Goal: Information Seeking & Learning: Learn about a topic

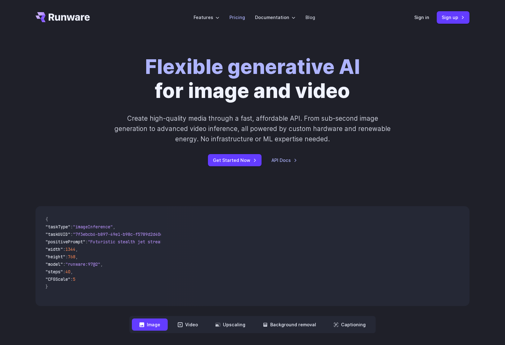
click at [236, 17] on link "Pricing" at bounding box center [238, 17] width 16 height 7
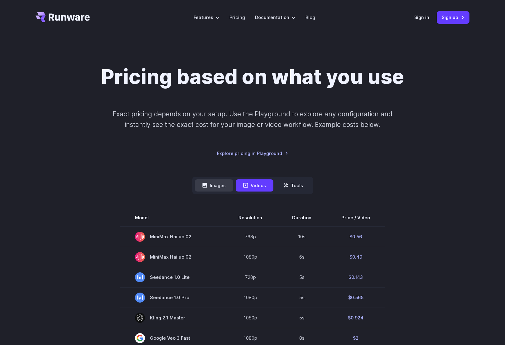
click at [216, 184] on button "Images" at bounding box center [214, 185] width 38 height 12
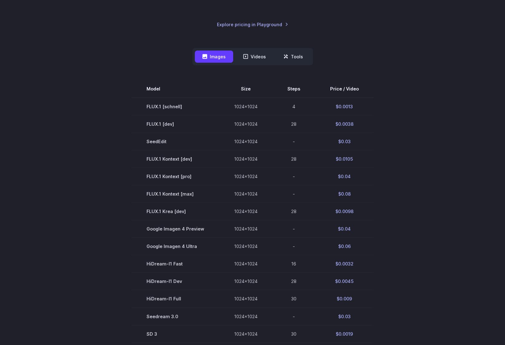
scroll to position [114, 0]
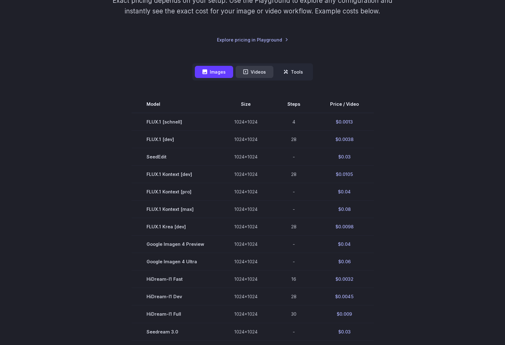
drag, startPoint x: 254, startPoint y: 73, endPoint x: 260, endPoint y: 72, distance: 6.4
click at [255, 73] on button "Videos" at bounding box center [255, 72] width 38 height 12
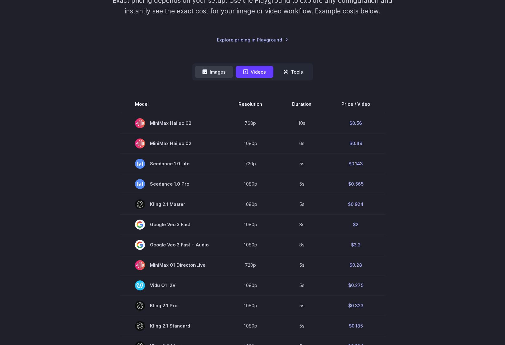
click at [214, 76] on button "Images" at bounding box center [214, 72] width 38 height 12
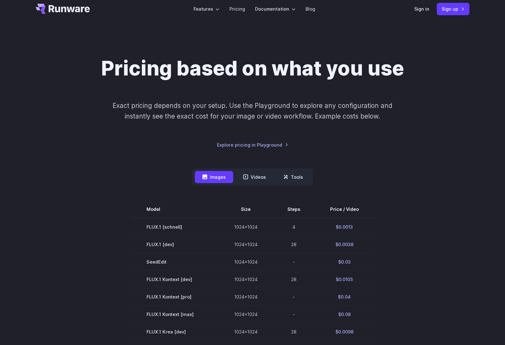
scroll to position [0, 0]
